Goal: Task Accomplishment & Management: Manage account settings

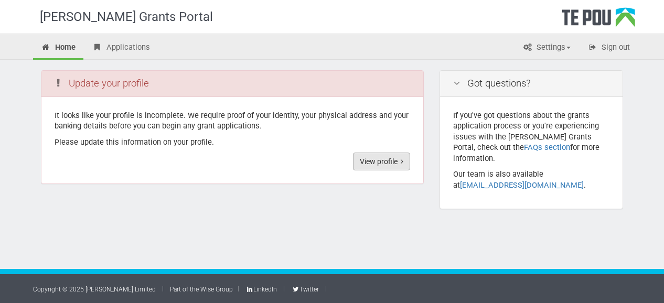
click at [364, 162] on link "View profile" at bounding box center [381, 162] width 57 height 18
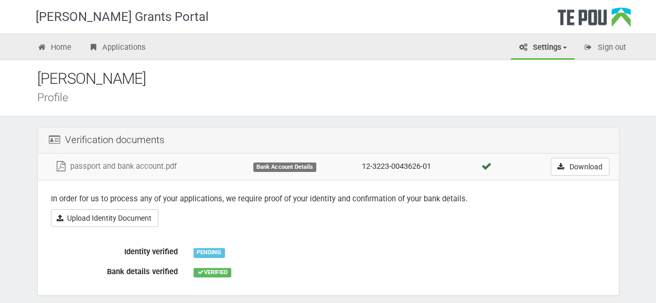
click at [207, 254] on div "PENDING" at bounding box center [208, 252] width 31 height 9
click at [158, 251] on label "Identity verified" at bounding box center [114, 250] width 143 height 15
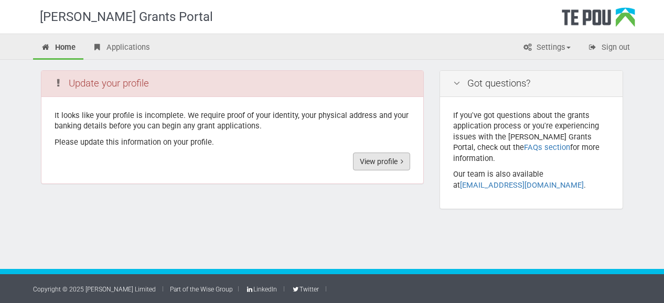
click at [376, 160] on link "View profile" at bounding box center [381, 162] width 57 height 18
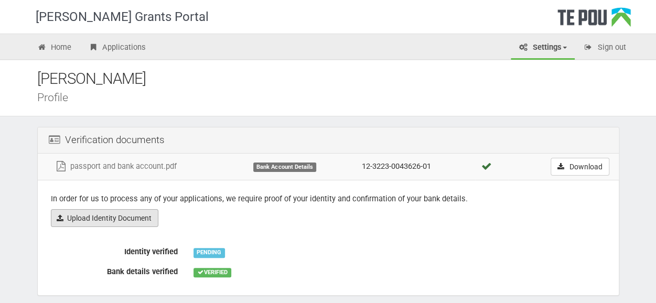
click at [119, 221] on link "Upload Identity Document" at bounding box center [104, 218] width 107 height 18
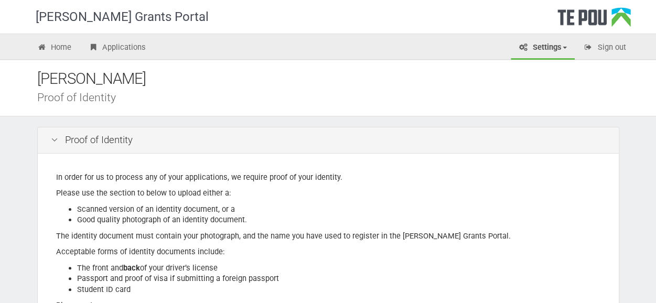
click at [571, 257] on div "In order for us to process any of your applications, we require proof of your i…" at bounding box center [328, 252] width 581 height 197
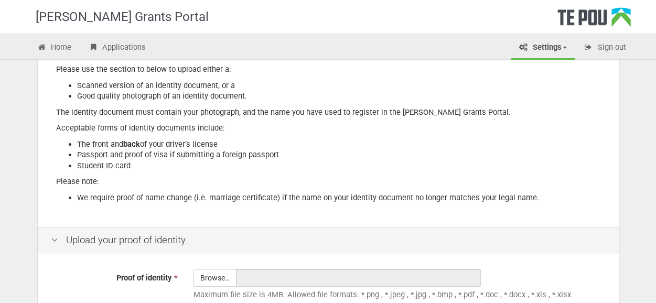
scroll to position [126, 0]
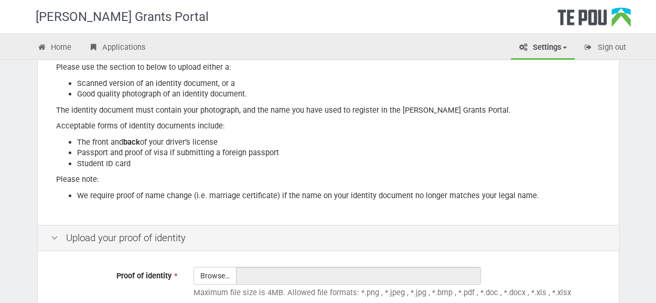
drag, startPoint x: 592, startPoint y: 238, endPoint x: 613, endPoint y: 282, distance: 49.0
click at [613, 282] on div "Proof of Identity In order for us to process any of your applications, we requi…" at bounding box center [328, 172] width 582 height 342
click at [613, 282] on div "Browse… Maximum file size is 4MB. Allowed file formats: *.png , *.jpeg , *.jpg …" at bounding box center [400, 285] width 428 height 37
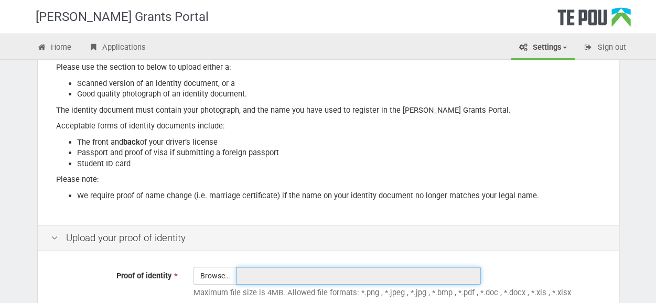
click at [287, 277] on input "text" at bounding box center [358, 276] width 245 height 18
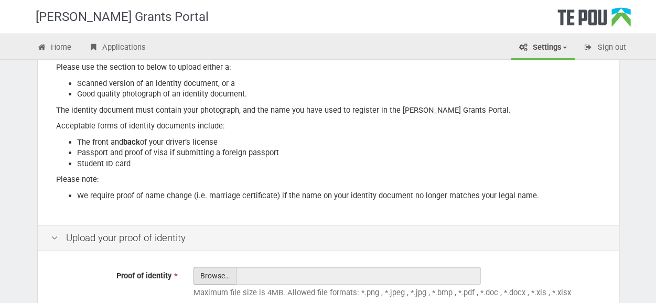
click at [207, 275] on input "Proof of identity *" at bounding box center [215, 304] width 42 height 75
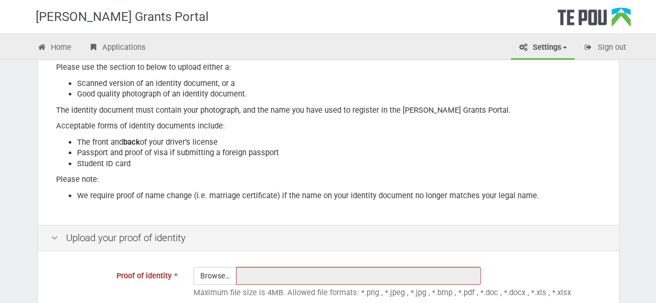
click at [603, 243] on div "Upload your proof of identity" at bounding box center [328, 238] width 581 height 27
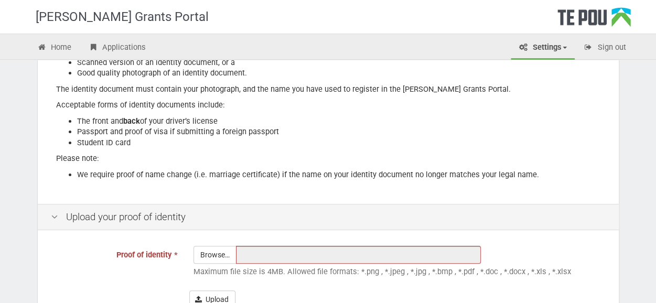
scroll to position [210, 0]
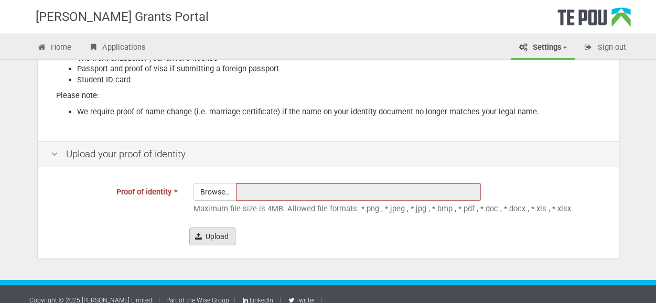
click at [218, 240] on button "Upload" at bounding box center [212, 237] width 46 height 18
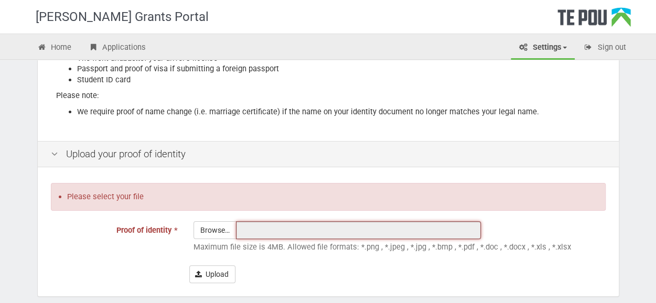
click at [254, 230] on input "text" at bounding box center [358, 230] width 245 height 18
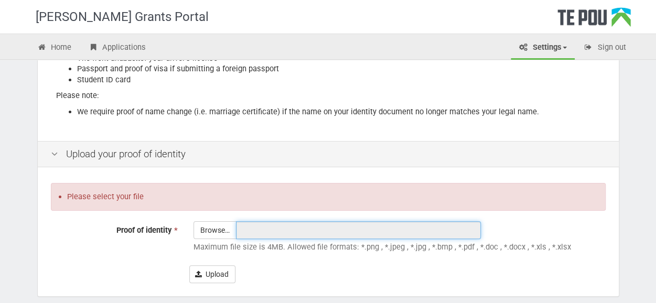
click at [258, 234] on input "text" at bounding box center [358, 230] width 245 height 18
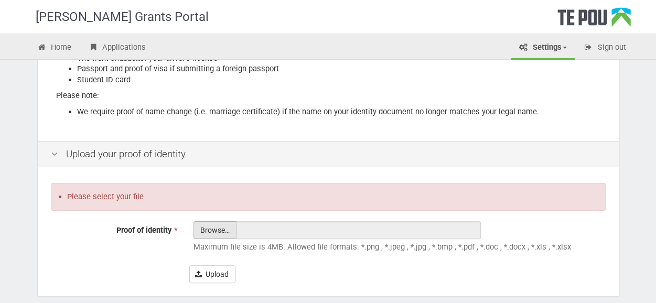
click at [217, 234] on input "Proof of identity *" at bounding box center [215, 259] width 42 height 75
type input "C:\fakepath\passport and bank account (2).pdf"
type input "passport and bank account (2).pdf"
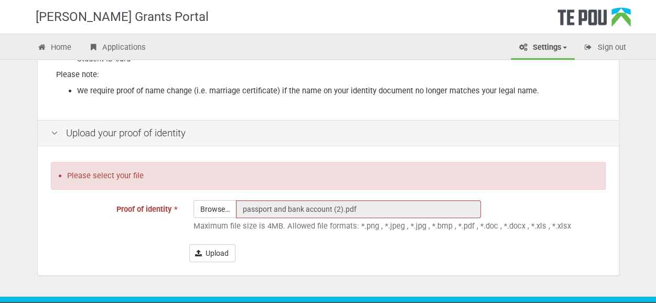
scroll to position [257, 0]
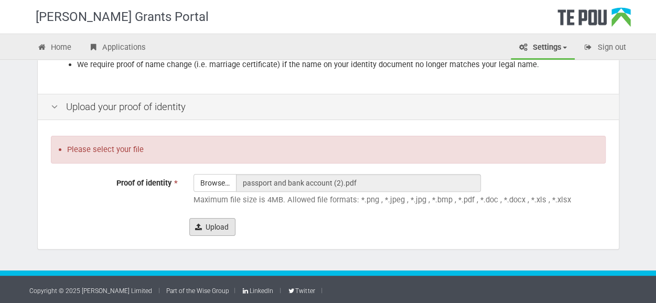
click at [213, 231] on button "Upload" at bounding box center [212, 227] width 46 height 18
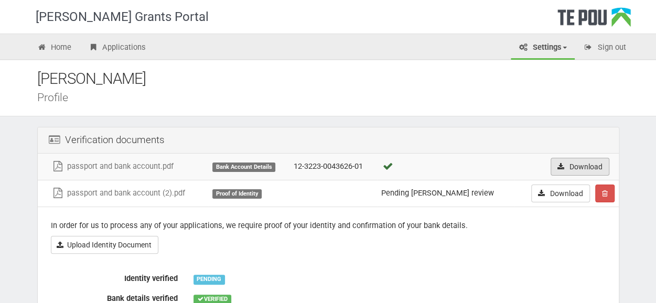
click at [565, 163] on link "Download" at bounding box center [580, 167] width 59 height 18
click at [411, 72] on div "[PERSON_NAME]" at bounding box center [336, 79] width 598 height 23
click at [271, 174] on td "Bank Account Details" at bounding box center [248, 167] width 81 height 27
click at [238, 192] on div "Proof of Identity" at bounding box center [236, 193] width 49 height 9
click at [546, 192] on link "Download" at bounding box center [560, 194] width 59 height 18
